Goal: Task Accomplishment & Management: Use online tool/utility

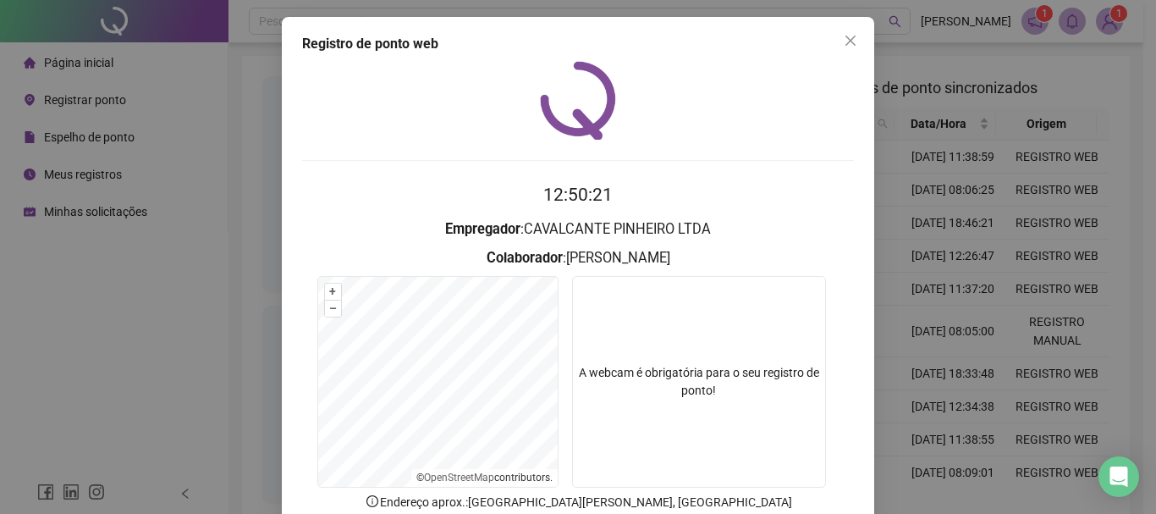
scroll to position [110, 0]
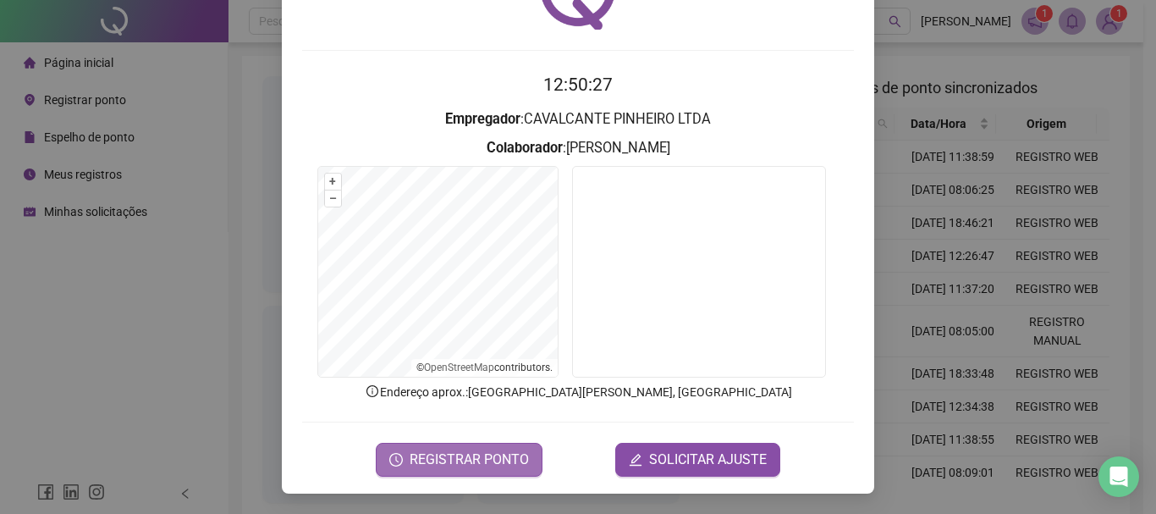
click at [452, 462] on span "REGISTRAR PONTO" at bounding box center [469, 459] width 119 height 20
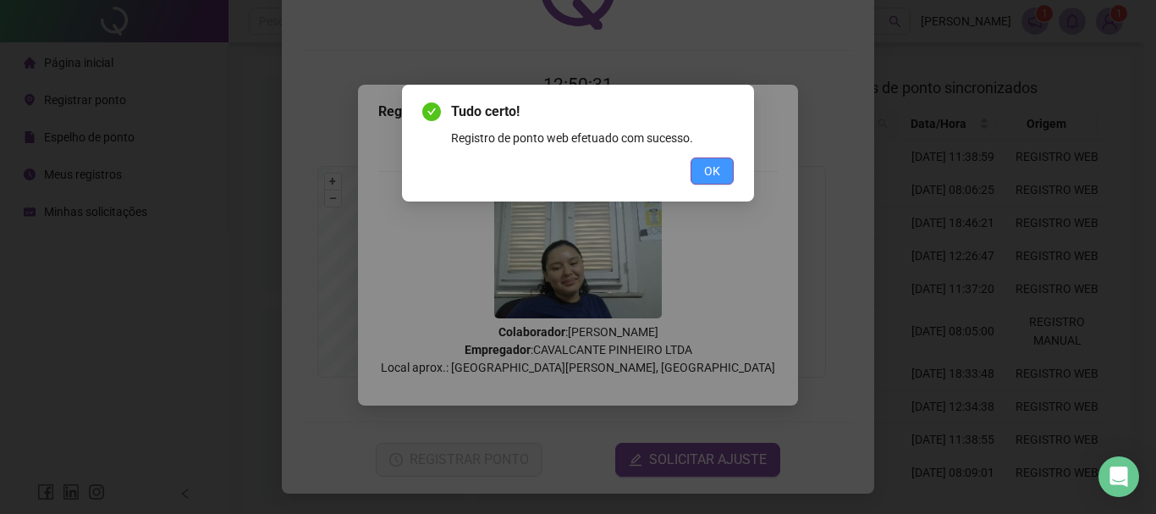
click at [709, 179] on span "OK" at bounding box center [712, 171] width 16 height 19
click at [721, 166] on button "OK" at bounding box center [712, 170] width 43 height 27
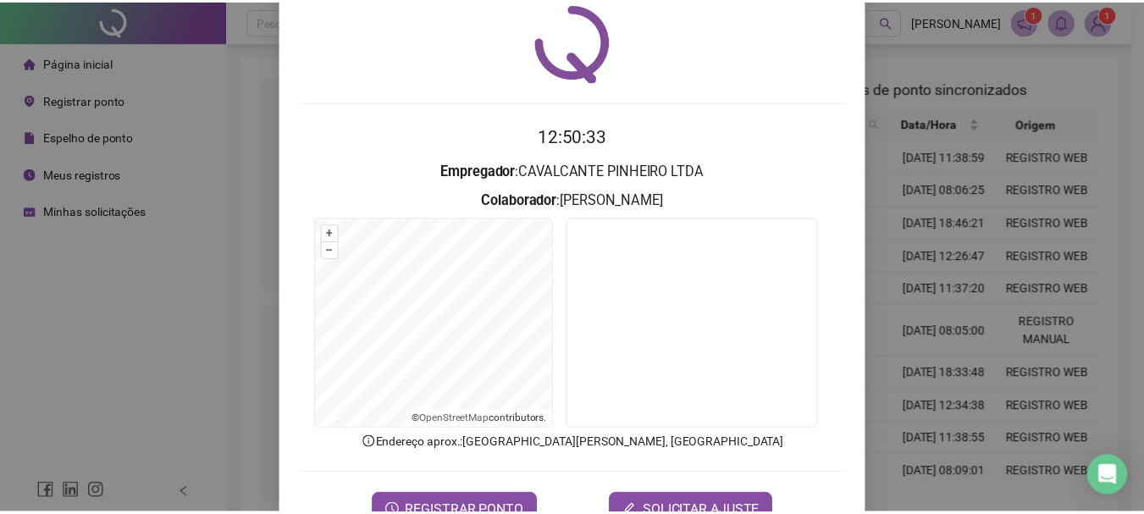
scroll to position [0, 0]
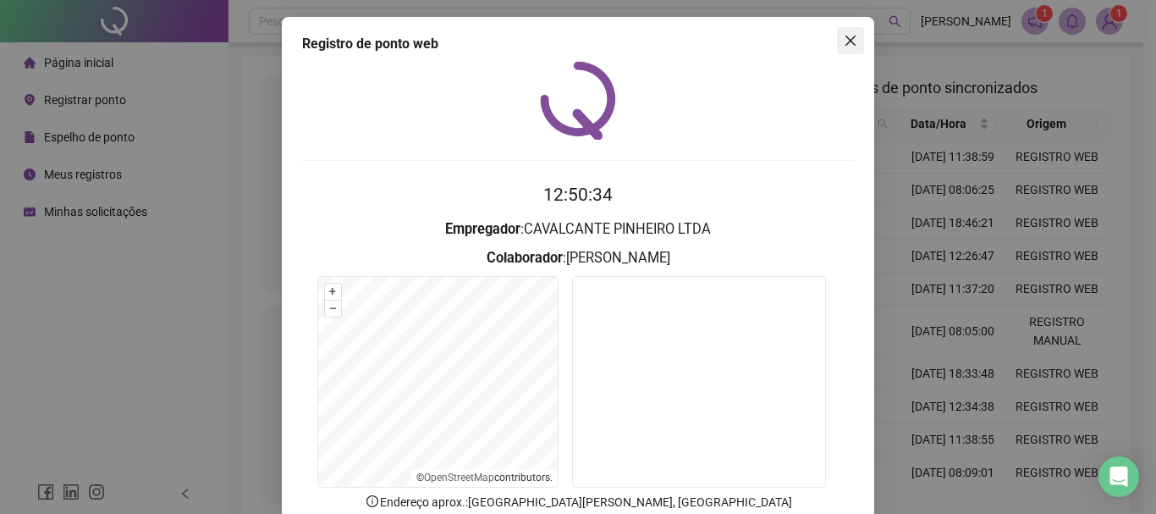
click at [839, 50] on button "Close" at bounding box center [850, 40] width 27 height 27
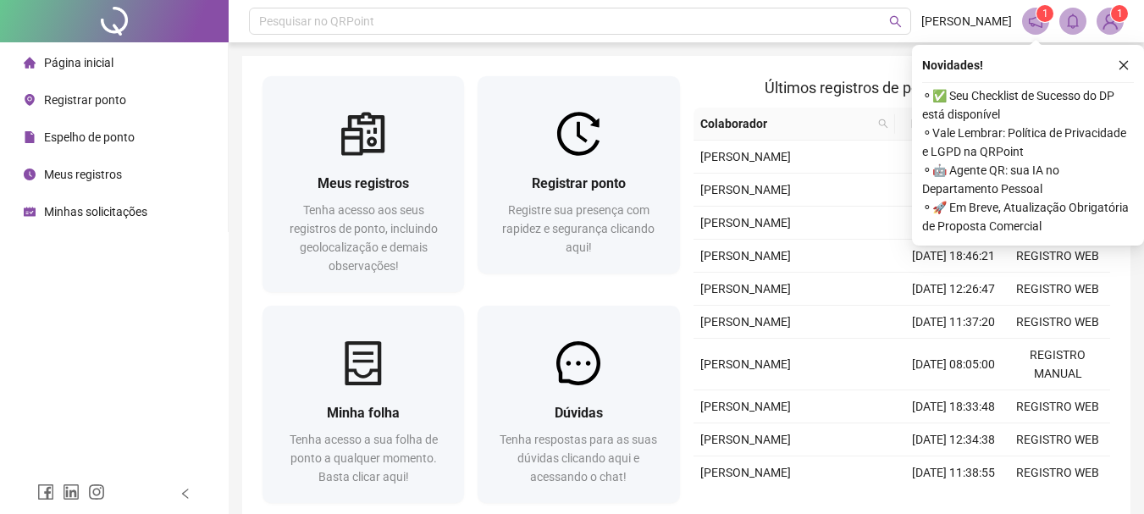
click at [1116, 62] on button "button" at bounding box center [1123, 65] width 20 height 20
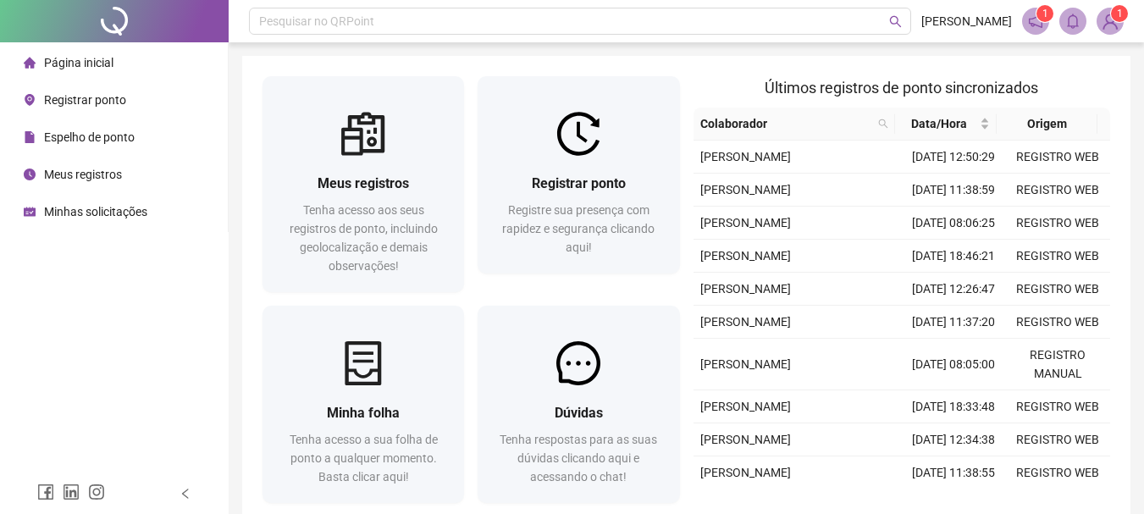
click at [1122, 66] on div "Meus registros Tenha acesso aos seus registros de ponto, incluindo geolocalizaç…" at bounding box center [686, 293] width 888 height 474
